Goal: Task Accomplishment & Management: Manage account settings

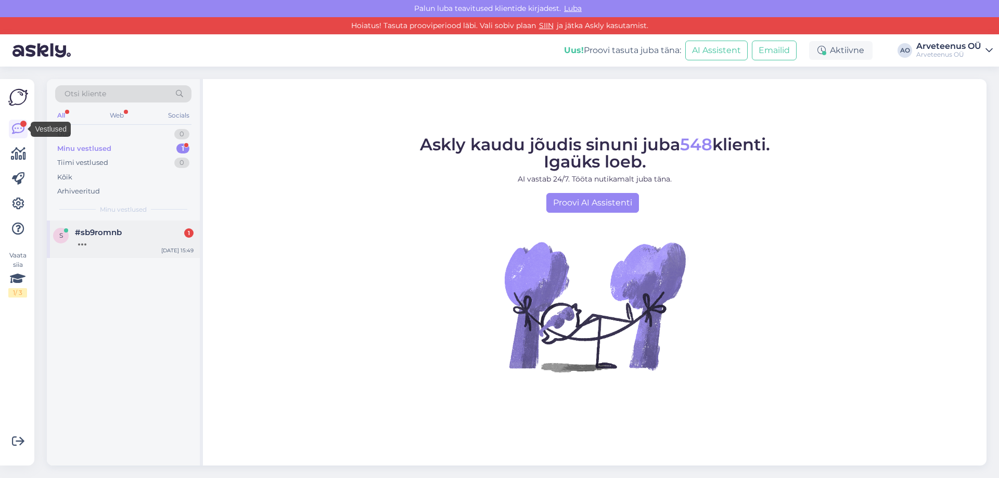
click at [114, 243] on div at bounding box center [134, 241] width 119 height 9
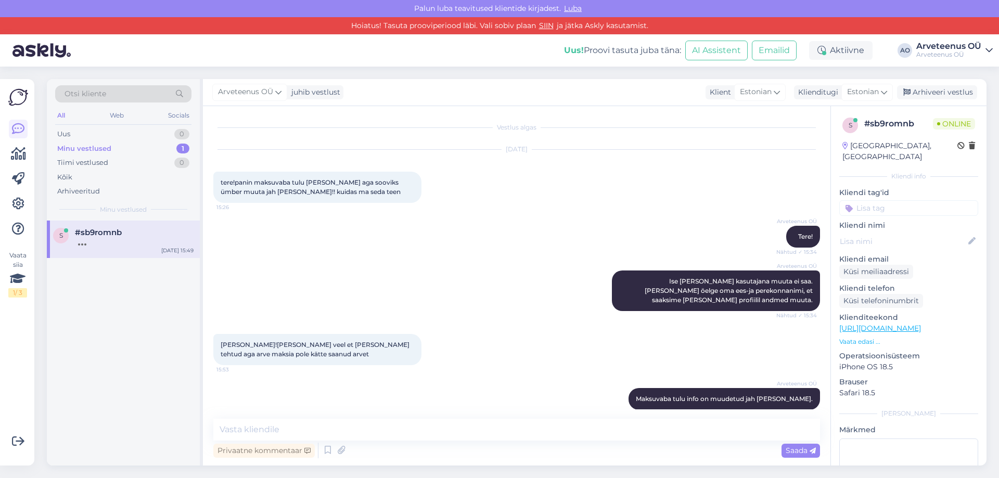
scroll to position [1657, 0]
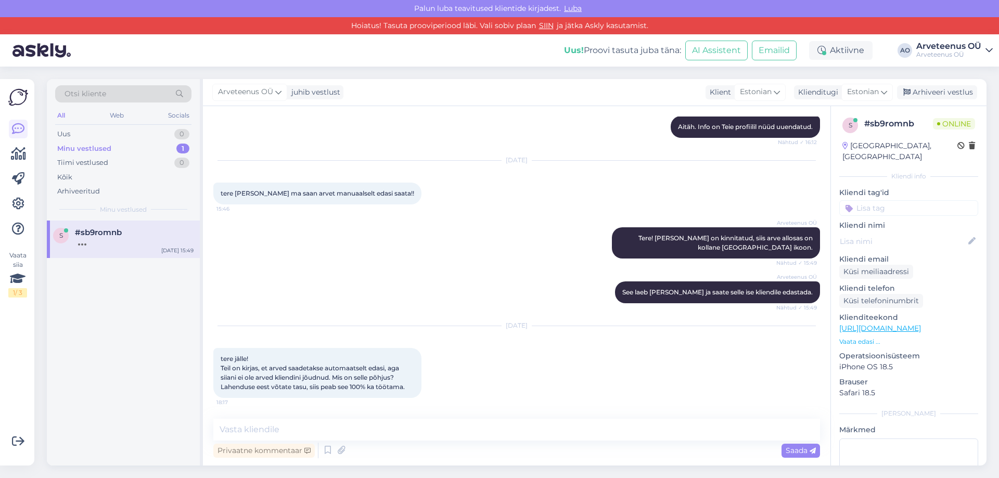
click at [126, 352] on div "s #sb9romnb [DATE] 15:49" at bounding box center [123, 344] width 153 height 246
click at [242, 429] on textarea at bounding box center [516, 430] width 607 height 22
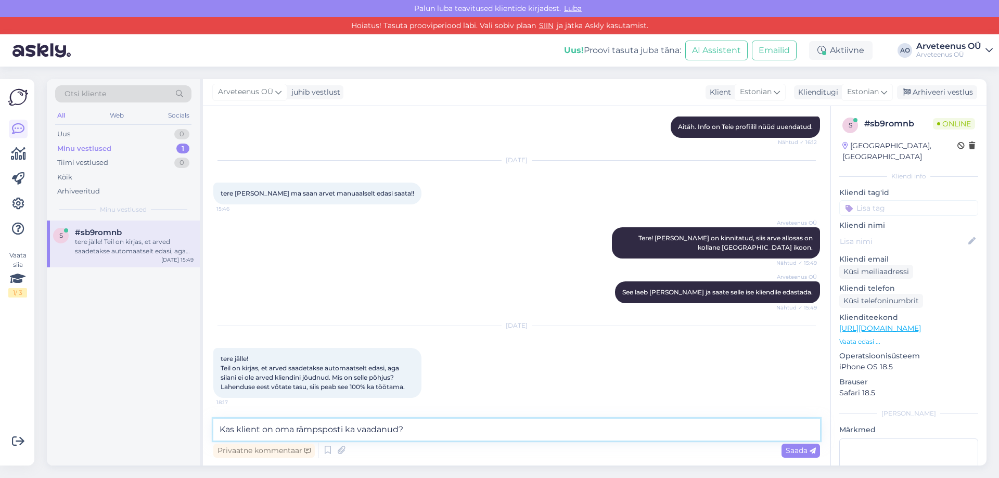
click at [220, 432] on textarea "Kas klient on oma rämpsposti ka vaadanud?" at bounding box center [516, 430] width 607 height 22
type textarea "Tere! Kas klient on oma rämpsposti ka vaadanud?"
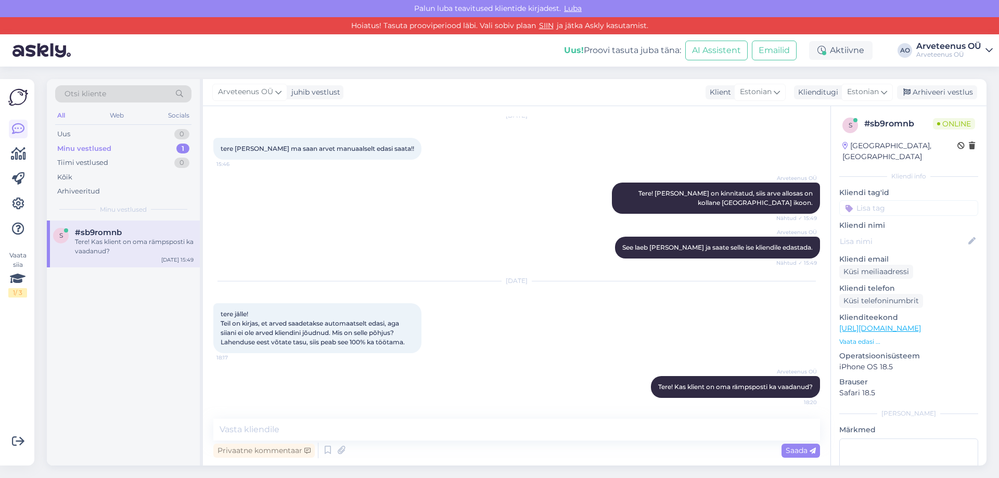
click at [102, 370] on div "s #sb9romnb Tere! Kas klient on oma rämpsposti ka vaadanud? [DATE] 15:49" at bounding box center [123, 344] width 153 height 246
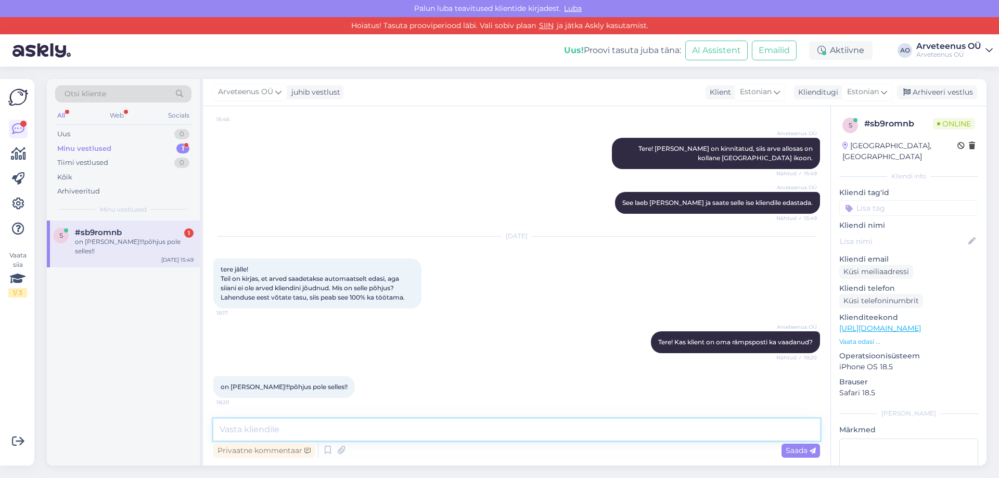
click at [262, 433] on textarea at bounding box center [516, 430] width 607 height 22
paste textarea "[EMAIL_ADDRESS][DOMAIN_NAME]"
type textarea "[PERSON_NAME] [EMAIL_ADDRESS][DOMAIN_NAME] on korrektne?"
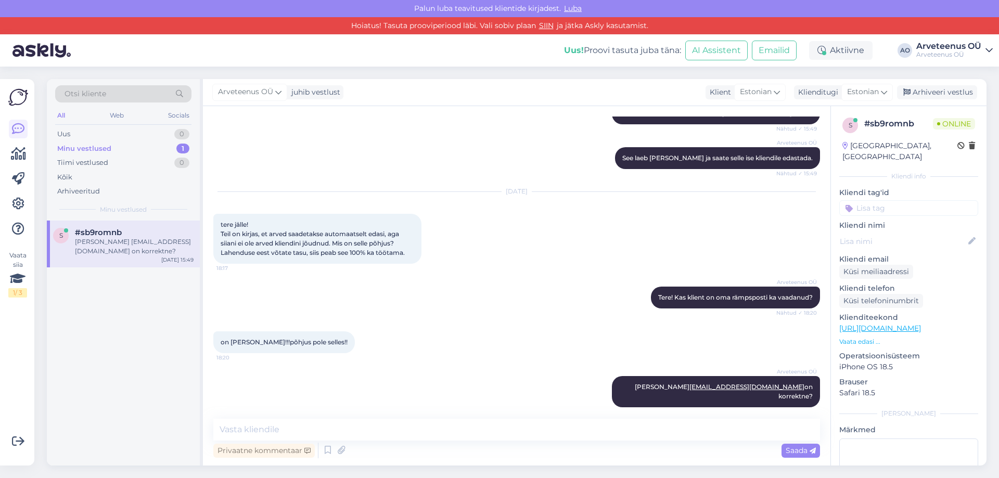
click at [178, 393] on div "s #sb9romnb [PERSON_NAME] [EMAIL_ADDRESS][DOMAIN_NAME] on korrektne? [DATE] 15:…" at bounding box center [123, 344] width 153 height 246
click at [155, 329] on div "s #sb9romnb [PERSON_NAME] [EMAIL_ADDRESS][DOMAIN_NAME] on korrektne? [DATE] 15:…" at bounding box center [123, 344] width 153 height 246
click at [146, 335] on div "s #sb9romnb [PERSON_NAME] [EMAIL_ADDRESS][DOMAIN_NAME] on korrektne? [DATE] 15:…" at bounding box center [123, 344] width 153 height 246
click at [86, 381] on div "s #sb9romnb [PERSON_NAME] [EMAIL_ADDRESS][DOMAIN_NAME] on korrektne? [DATE] 15:…" at bounding box center [123, 344] width 153 height 246
click at [16, 200] on icon at bounding box center [18, 204] width 12 height 12
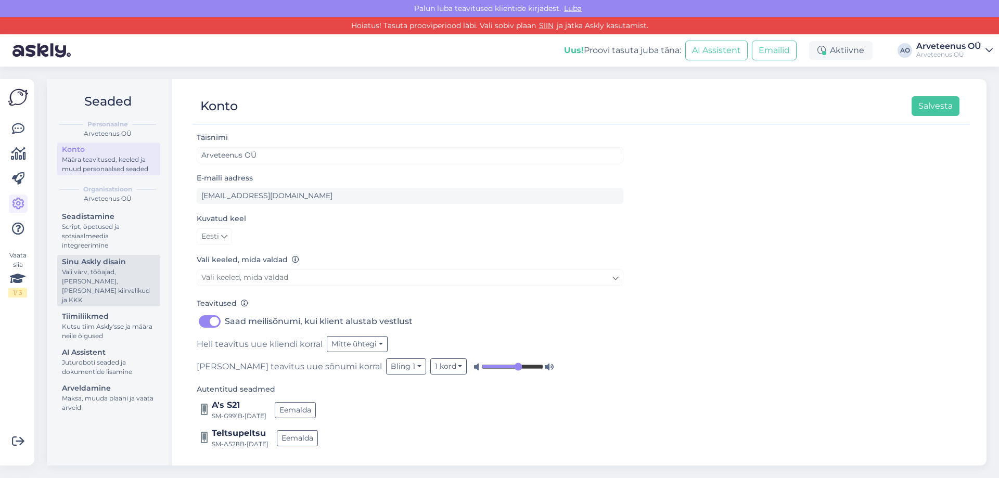
click at [95, 273] on div "Vali värv, tööajad, [PERSON_NAME], [PERSON_NAME] kiirvalikud ja KKK" at bounding box center [109, 285] width 94 height 37
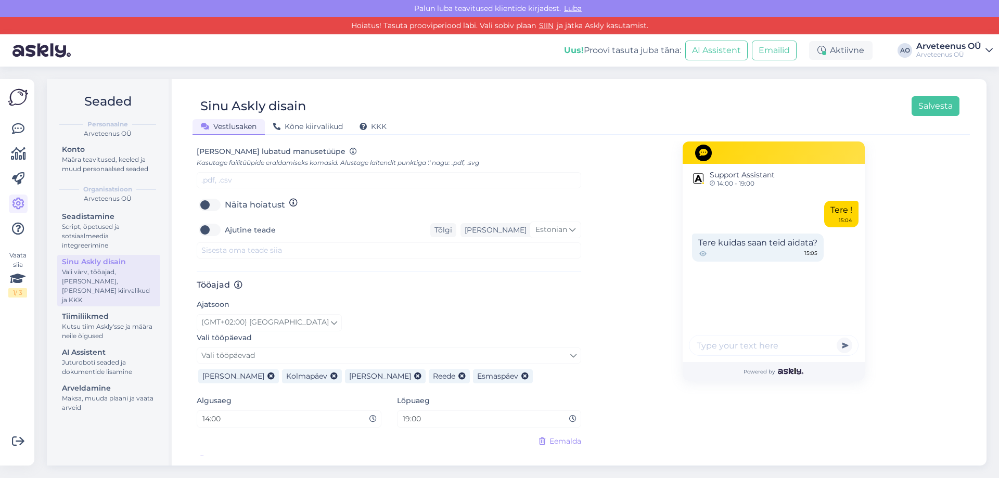
scroll to position [446, 0]
click at [426, 412] on input "19:00" at bounding box center [486, 418] width 168 height 12
drag, startPoint x: 428, startPoint y: 408, endPoint x: 406, endPoint y: 411, distance: 21.5
click at [406, 412] on input "19:00" at bounding box center [486, 418] width 168 height 12
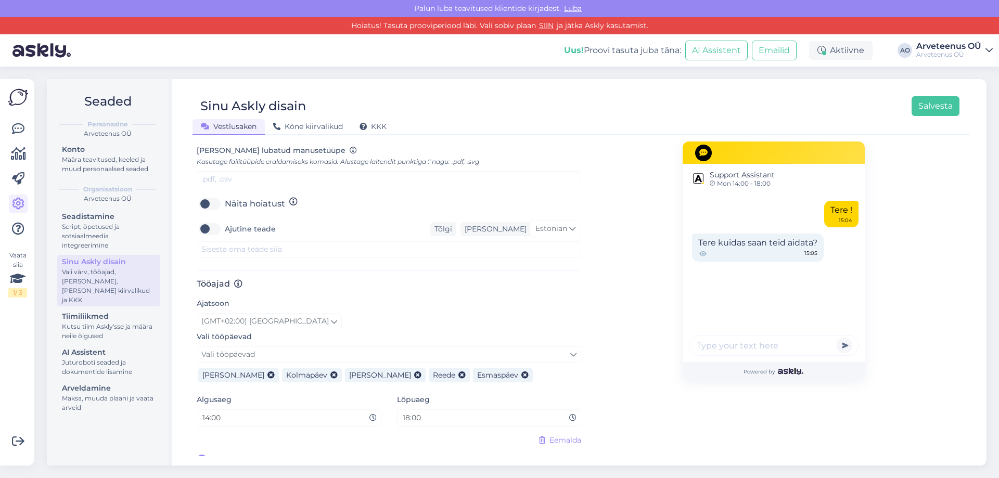
click at [415, 412] on input "18:00" at bounding box center [486, 418] width 168 height 12
type input "18:30"
click at [943, 102] on button "Salvesta" at bounding box center [935, 106] width 48 height 20
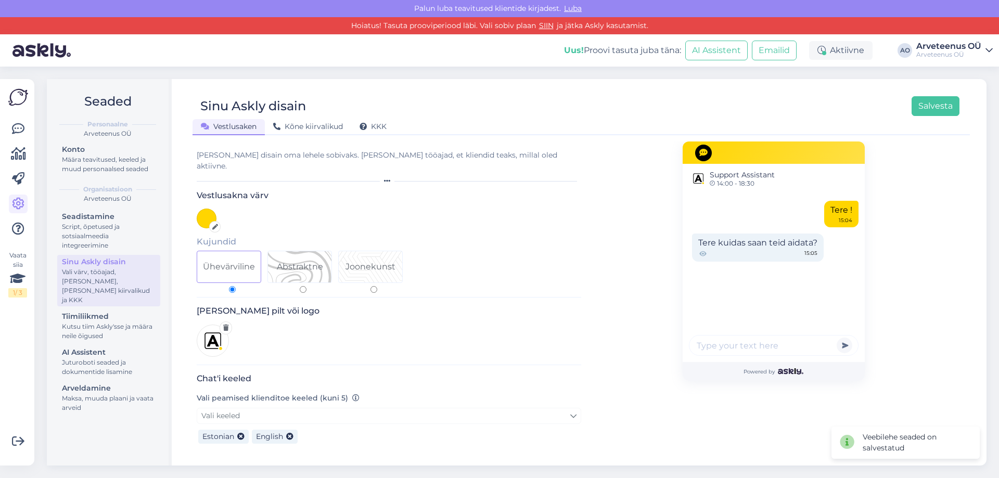
click at [8, 125] on div "Vaata siia 1 / 3" at bounding box center [18, 272] width 20 height 370
click at [12, 127] on icon at bounding box center [18, 129] width 12 height 12
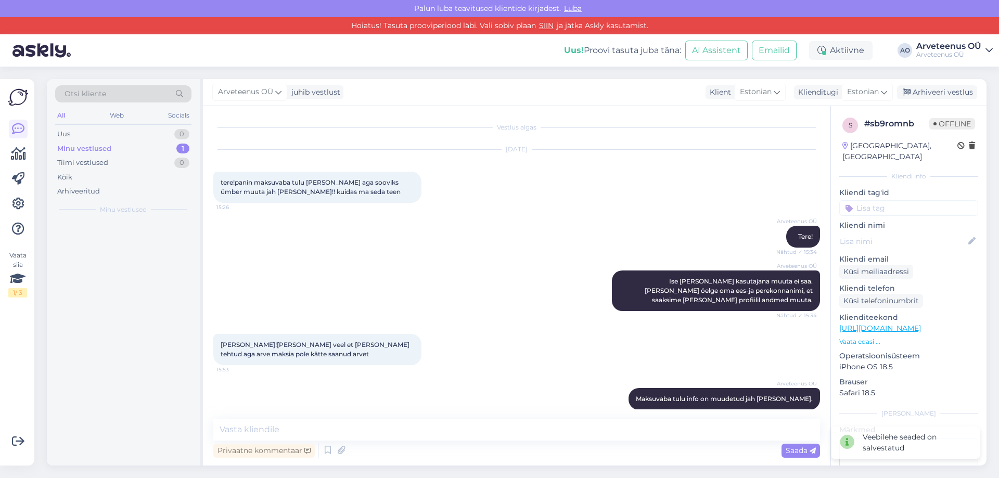
scroll to position [1791, 0]
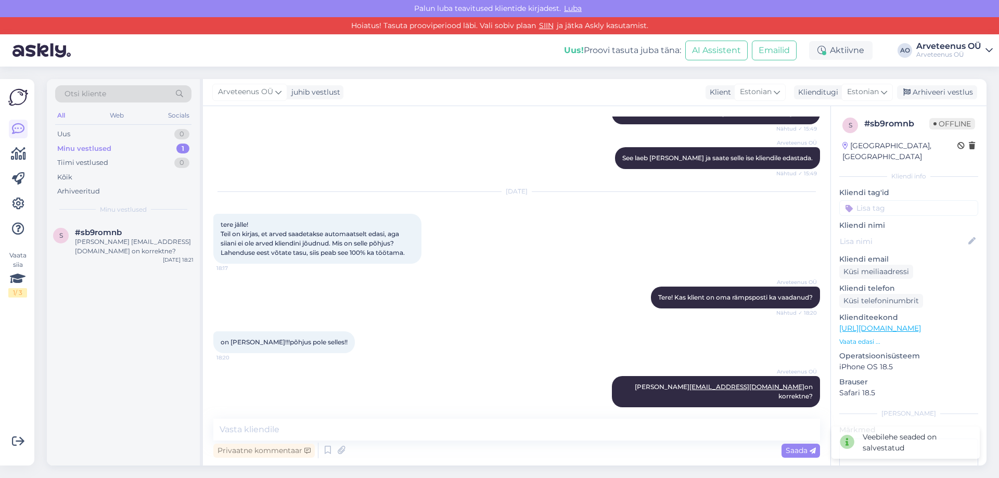
click at [121, 338] on div "s #sb9romnb [PERSON_NAME] [EMAIL_ADDRESS][DOMAIN_NAME] on korrektne? [DATE] 18:…" at bounding box center [123, 344] width 153 height 246
click at [99, 391] on div "s #sb9romnb [PERSON_NAME] [EMAIL_ADDRESS][DOMAIN_NAME] on korrektne? [DATE] 18:…" at bounding box center [123, 344] width 153 height 246
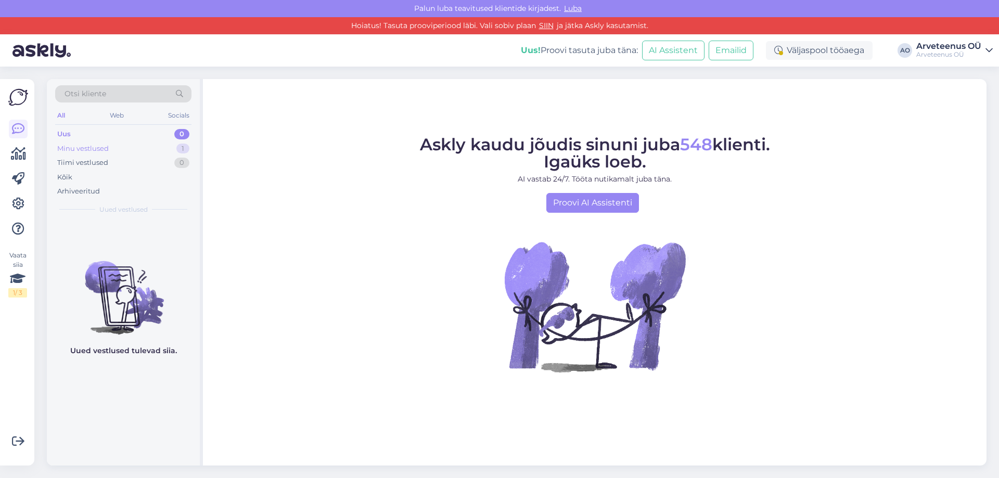
click at [125, 151] on div "Minu vestlused 1" at bounding box center [123, 149] width 136 height 15
